Goal: Information Seeking & Learning: Find specific fact

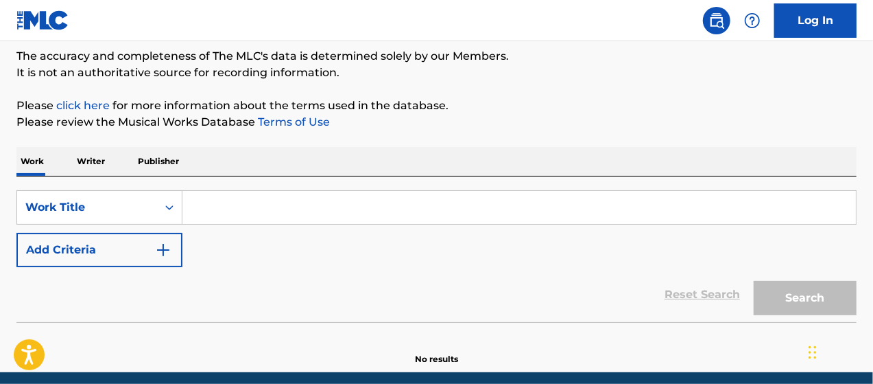
click at [318, 211] on input "Search Form" at bounding box center [520, 207] width 674 height 33
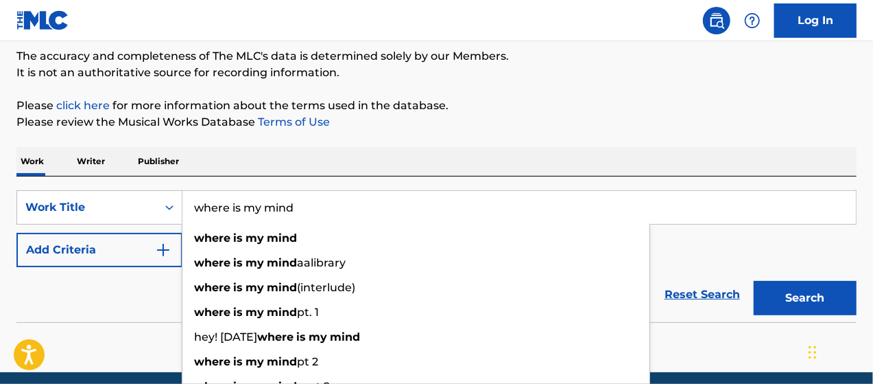
type input "where is my mind"
click at [159, 248] on img "Search Form" at bounding box center [163, 250] width 16 height 16
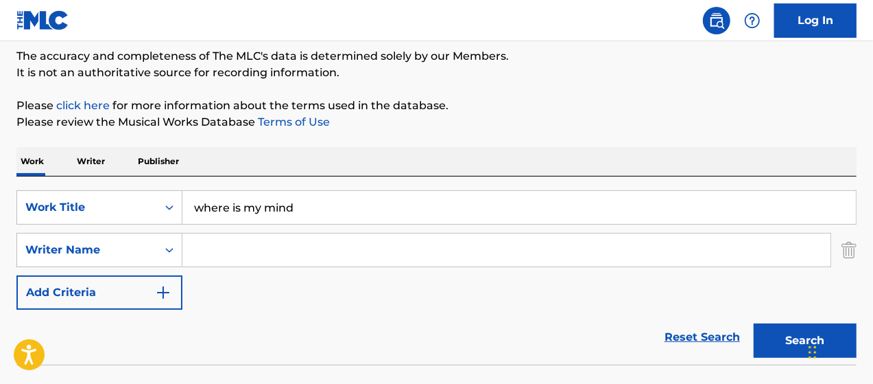
click at [208, 246] on input "Search Form" at bounding box center [507, 249] width 648 height 33
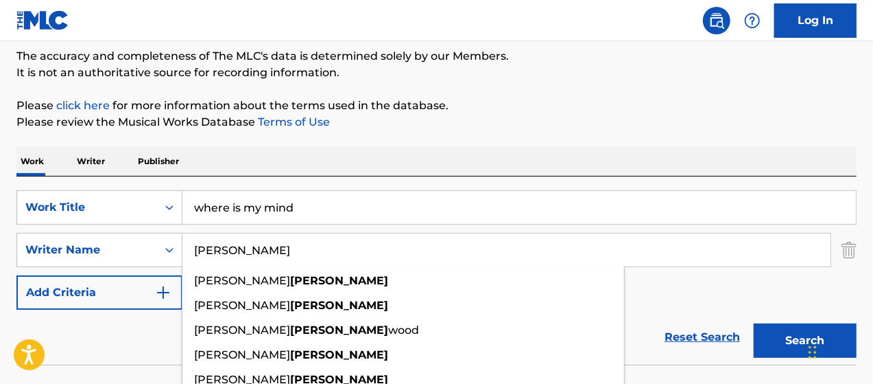
type input "[PERSON_NAME]"
click at [754, 323] on button "Search" at bounding box center [805, 340] width 103 height 34
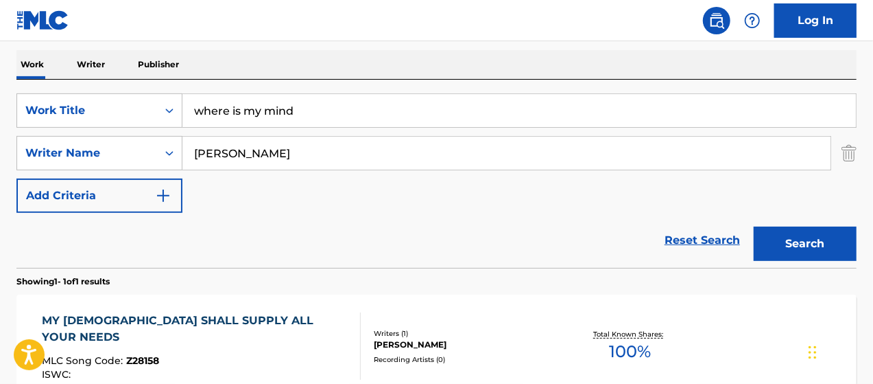
scroll to position [204, 0]
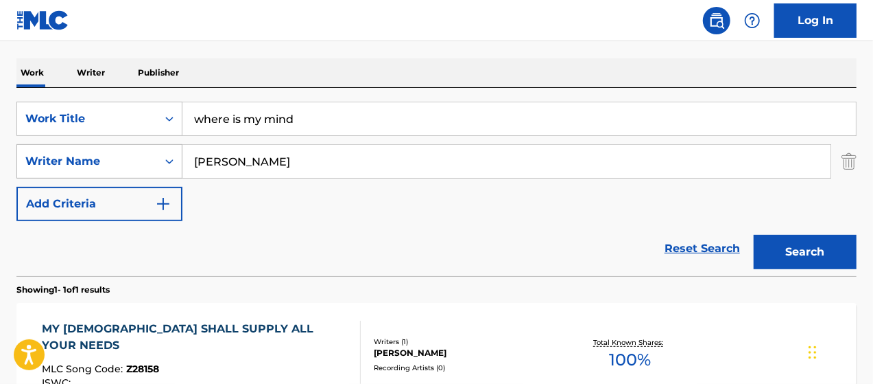
drag, startPoint x: 276, startPoint y: 172, endPoint x: 155, endPoint y: 167, distance: 120.9
click at [160, 167] on div "SearchWithCriteria24c34d04-601c-464a-b61f-a0316f78f84d Writer Name [PERSON_NAME]" at bounding box center [436, 161] width 840 height 34
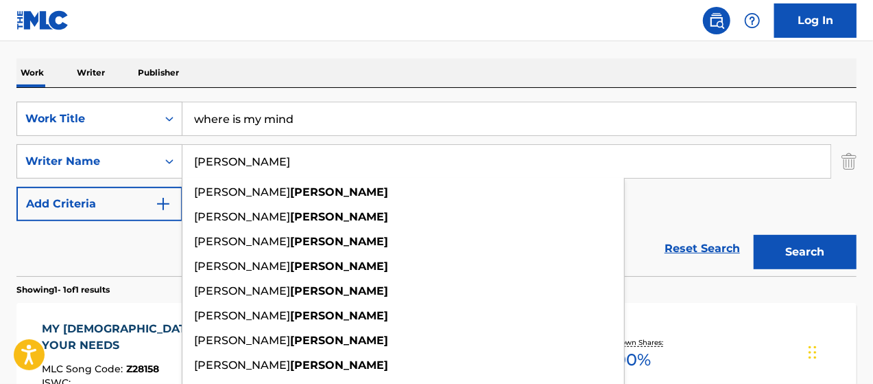
type input "[PERSON_NAME]"
click at [754, 235] on button "Search" at bounding box center [805, 252] width 103 height 34
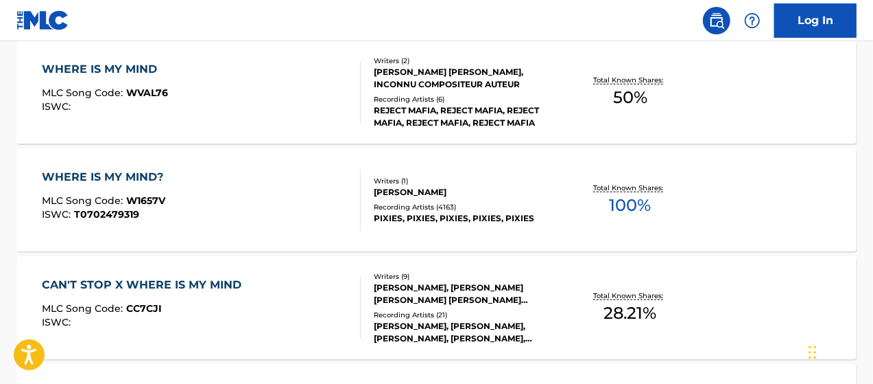
scroll to position [474, 0]
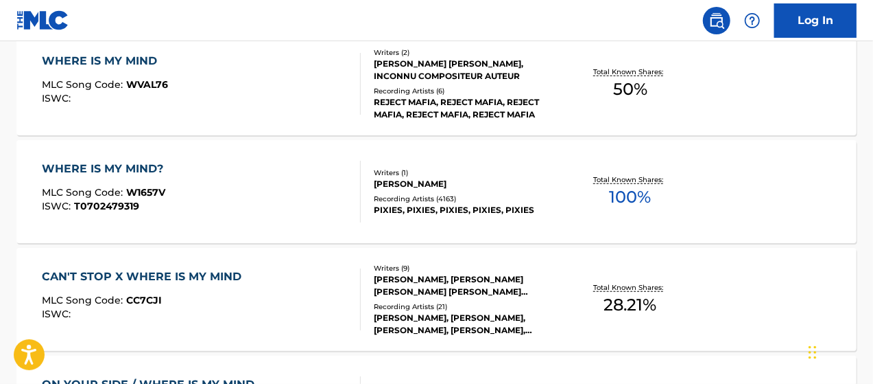
click at [266, 189] on div "WHERE IS MY MIND? MLC Song Code : W1657V ISWC : T0702479319" at bounding box center [202, 192] width 320 height 62
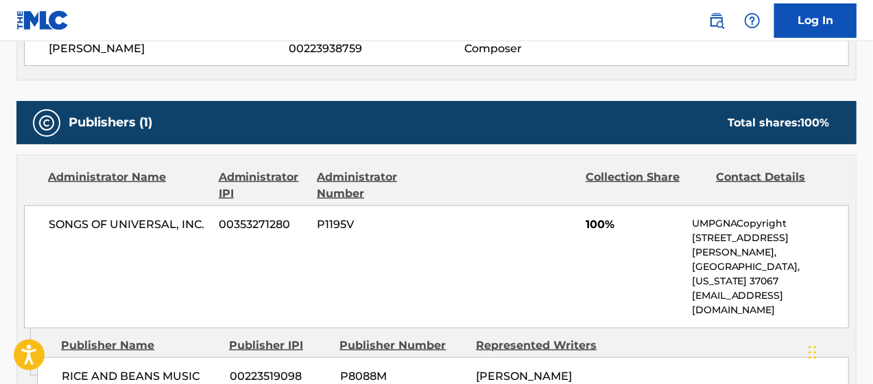
scroll to position [666, 0]
